Goal: Task Accomplishment & Management: Use online tool/utility

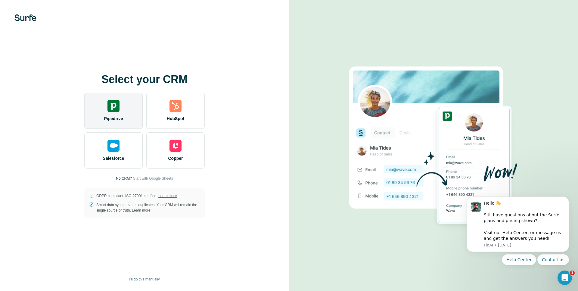
click at [111, 103] on img at bounding box center [113, 106] width 12 height 12
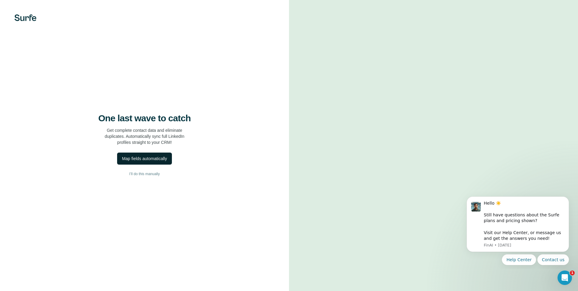
click at [139, 157] on div "Map fields automatically" at bounding box center [144, 159] width 45 height 6
